Goal: Task Accomplishment & Management: Manage account settings

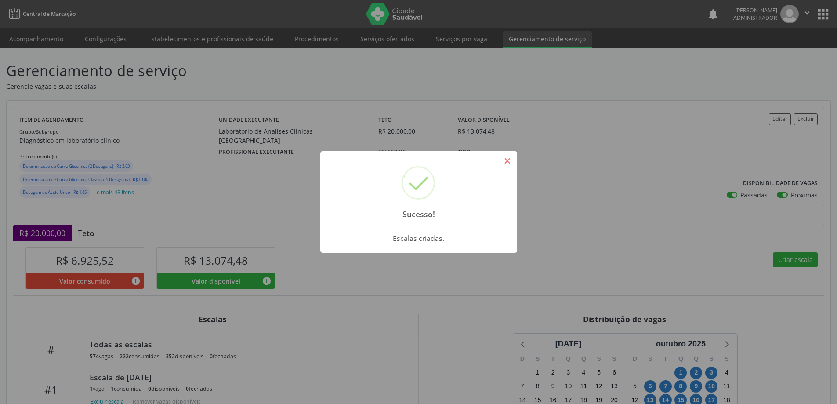
click at [506, 162] on button "×" at bounding box center [507, 160] width 15 height 15
